Goal: Information Seeking & Learning: Learn about a topic

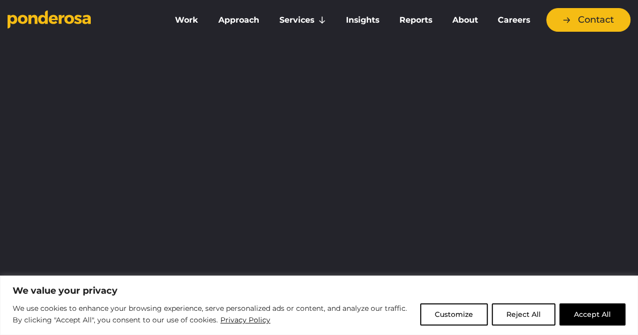
click at [589, 315] on button "Accept All" at bounding box center [592, 315] width 66 height 22
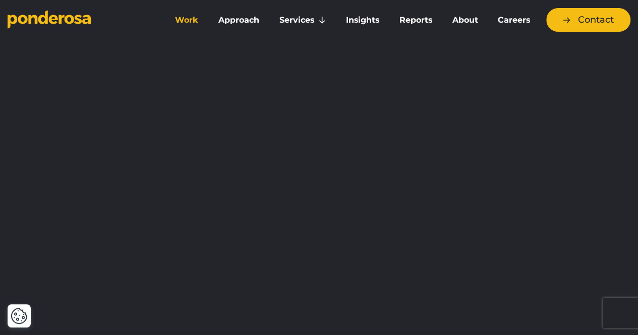
click at [192, 18] on link "Work" at bounding box center [186, 20] width 39 height 21
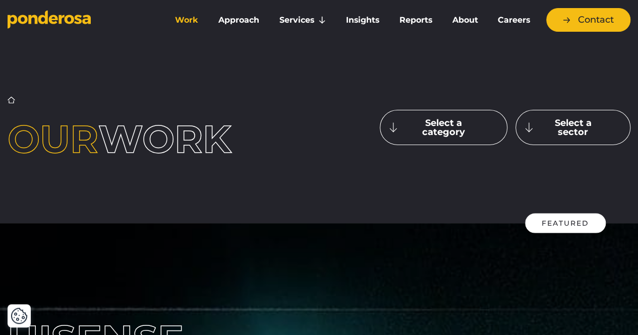
click at [557, 127] on button "Select a sector" at bounding box center [572, 127] width 115 height 35
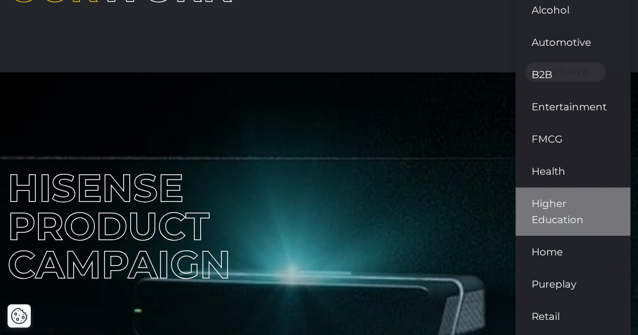
scroll to position [202, 0]
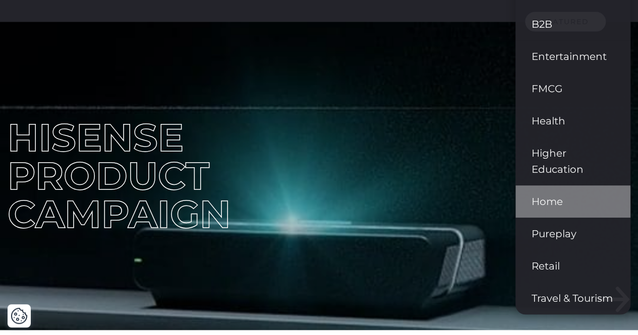
click at [564, 197] on link "Home" at bounding box center [572, 202] width 115 height 32
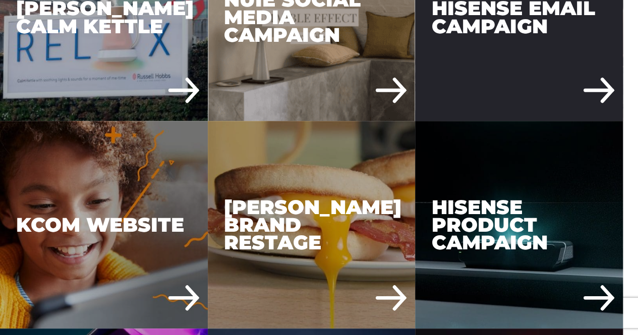
scroll to position [252, 0]
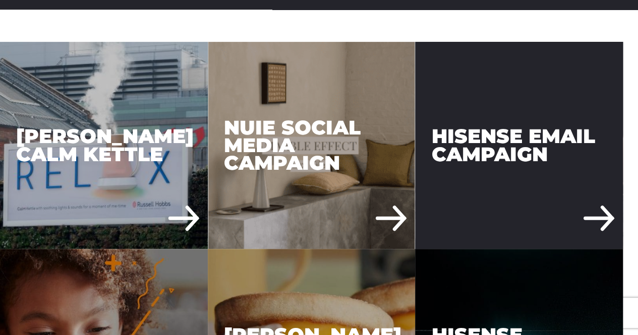
click at [538, 119] on div "Hisense Email Campaign" at bounding box center [519, 146] width 208 height 208
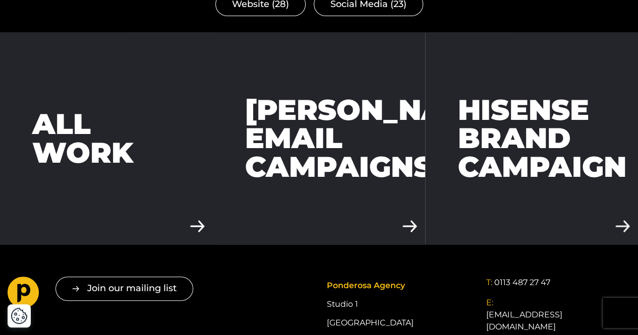
scroll to position [1966, 0]
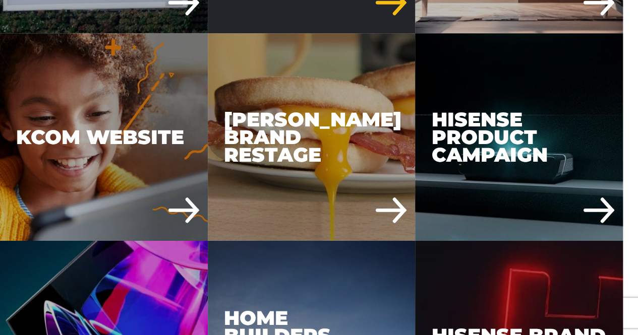
scroll to position [484, 0]
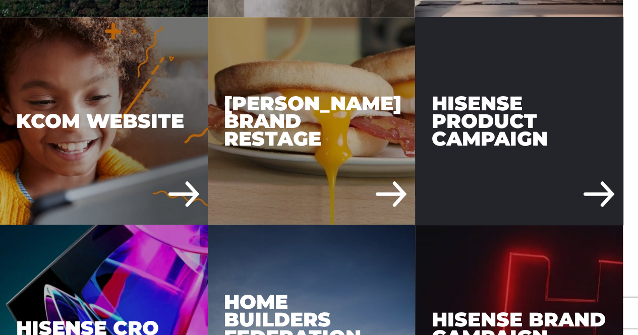
click at [528, 142] on div "Hisense Product Campaign" at bounding box center [519, 121] width 208 height 208
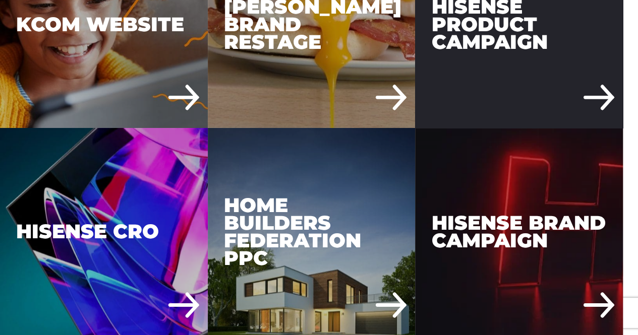
scroll to position [585, 0]
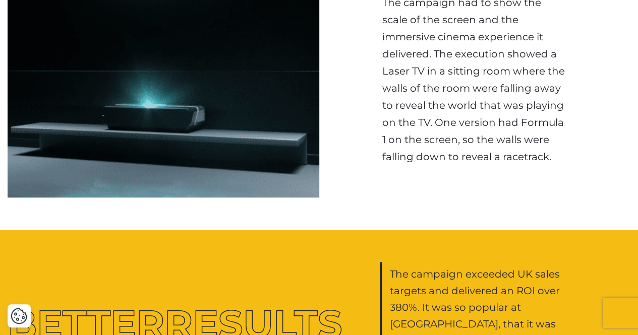
scroll to position [2319, 0]
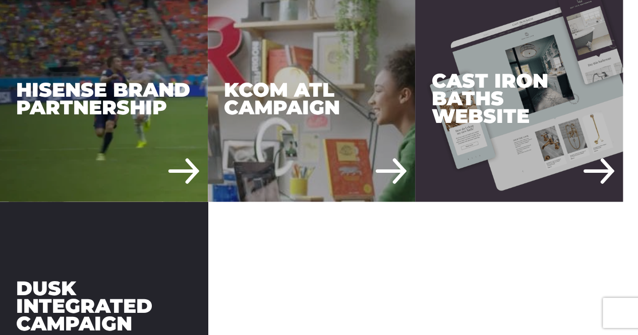
scroll to position [938, 0]
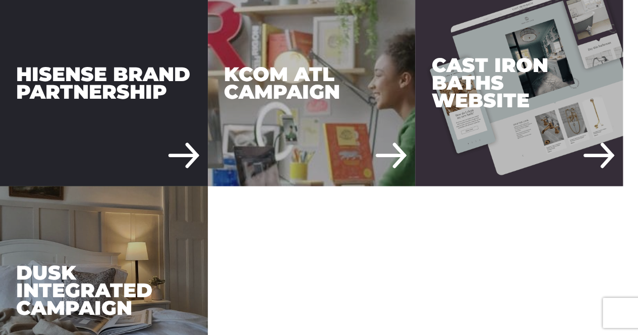
click at [139, 130] on div "Hisense Brand Partnership" at bounding box center [104, 83] width 208 height 208
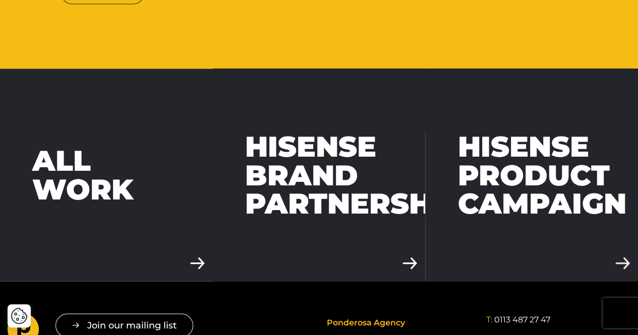
scroll to position [2824, 0]
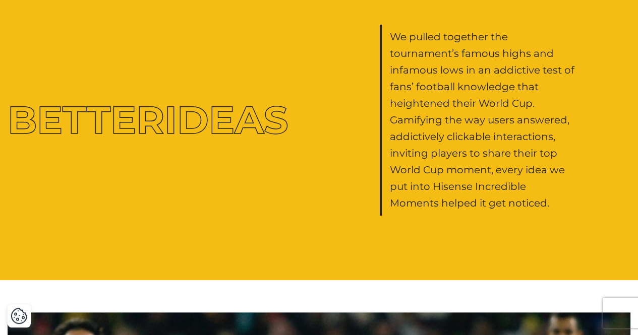
scroll to position [2017, 0]
